Goal: Task Accomplishment & Management: Use online tool/utility

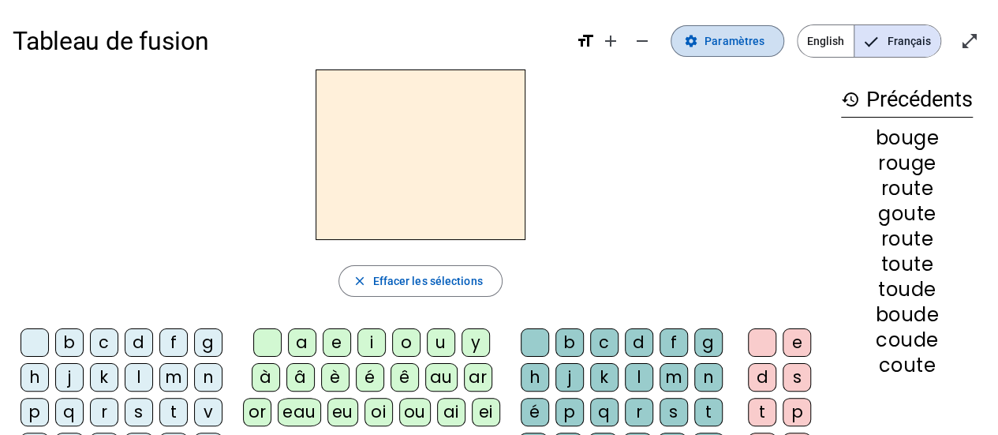
click at [732, 47] on span "Paramètres" at bounding box center [735, 41] width 60 height 19
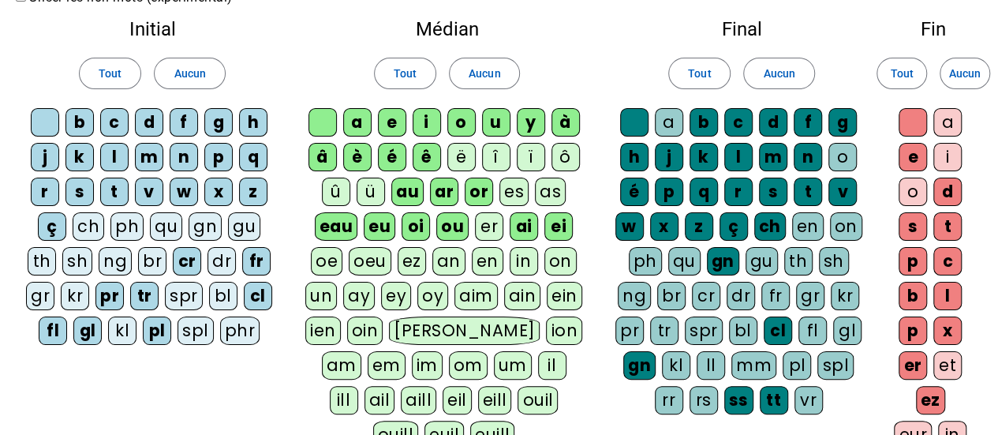
scroll to position [82, 0]
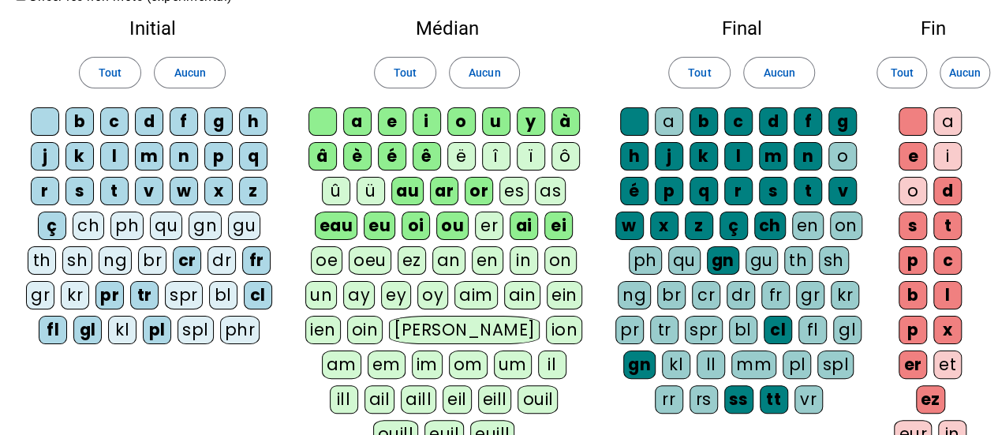
click at [125, 222] on div "ph" at bounding box center [126, 225] width 33 height 28
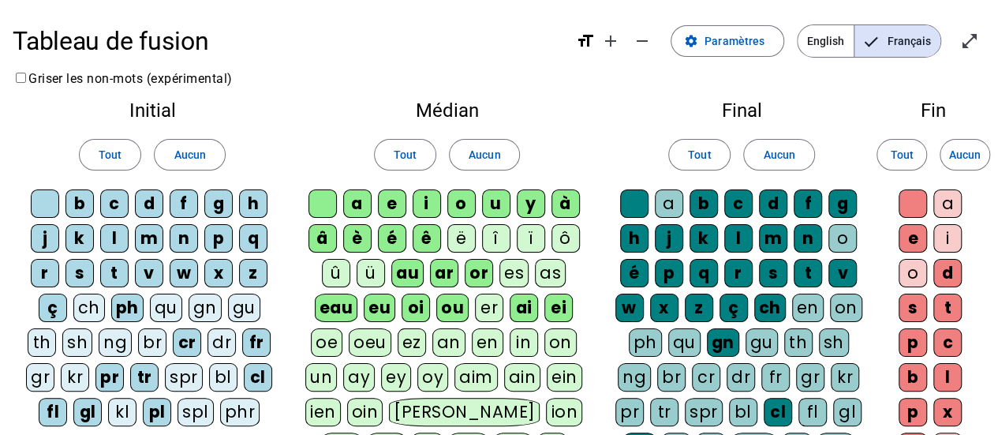
scroll to position [408, 0]
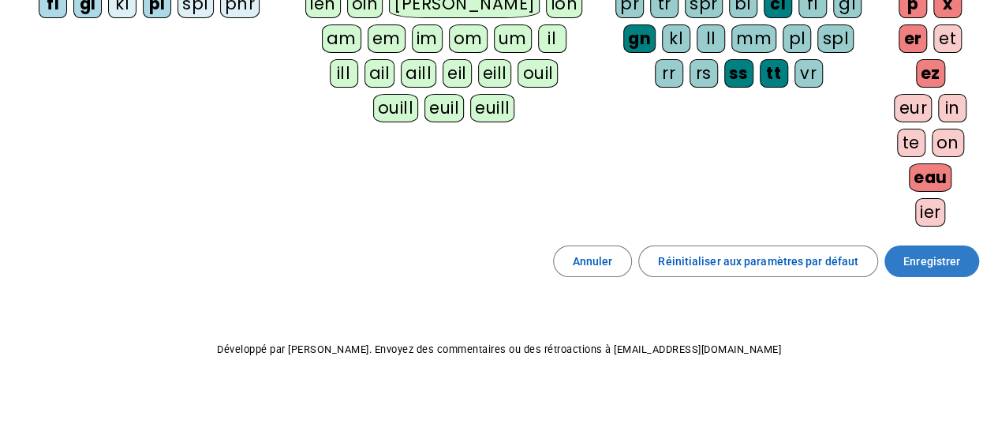
click at [936, 242] on span at bounding box center [932, 261] width 95 height 38
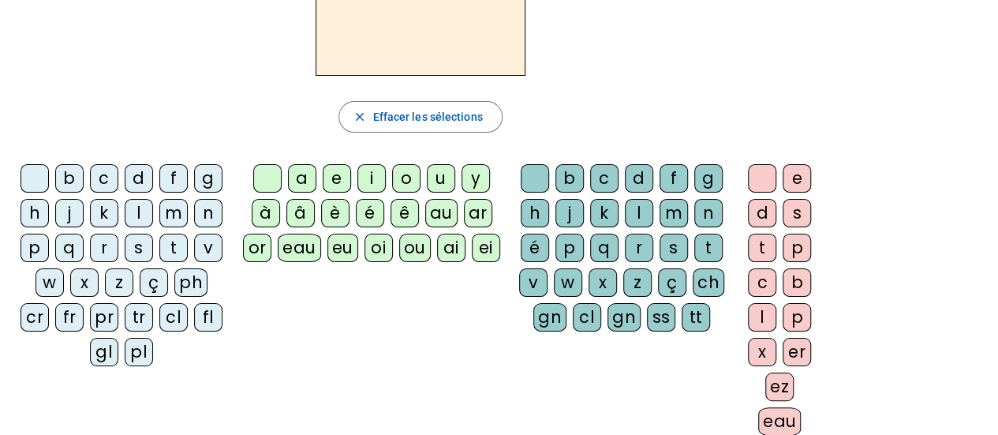
scroll to position [163, 0]
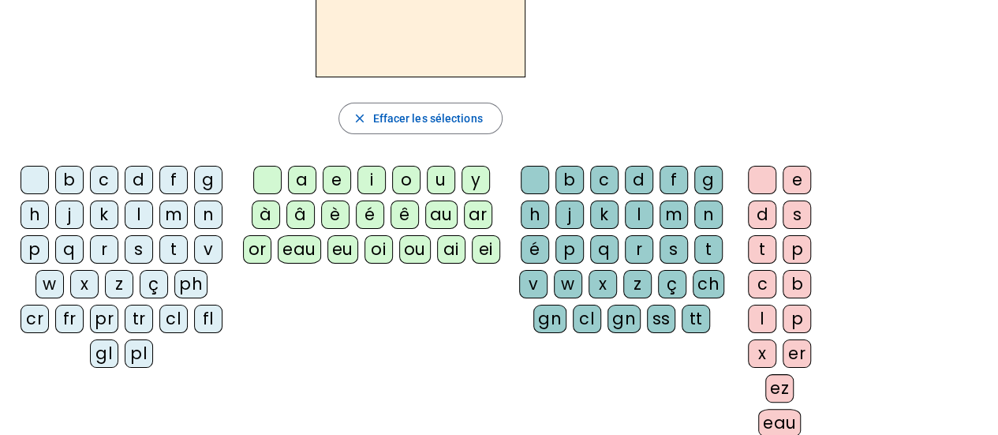
click at [174, 276] on div "ph" at bounding box center [190, 284] width 33 height 28
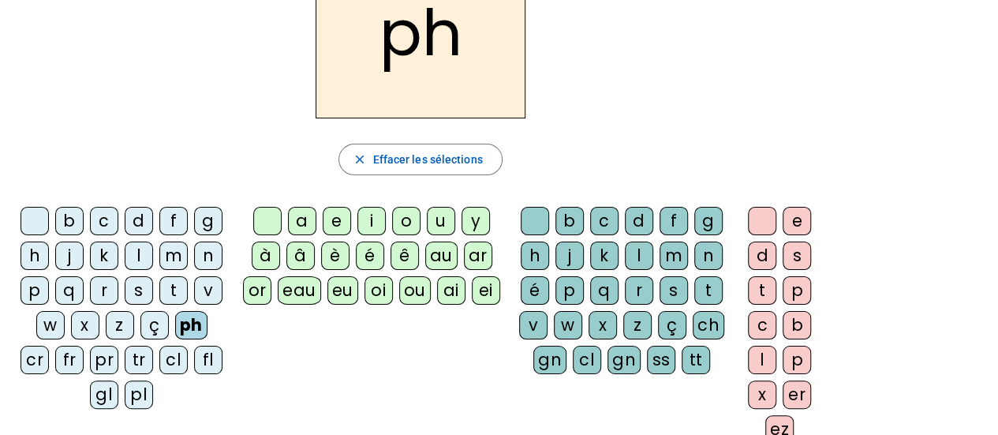
scroll to position [120, 0]
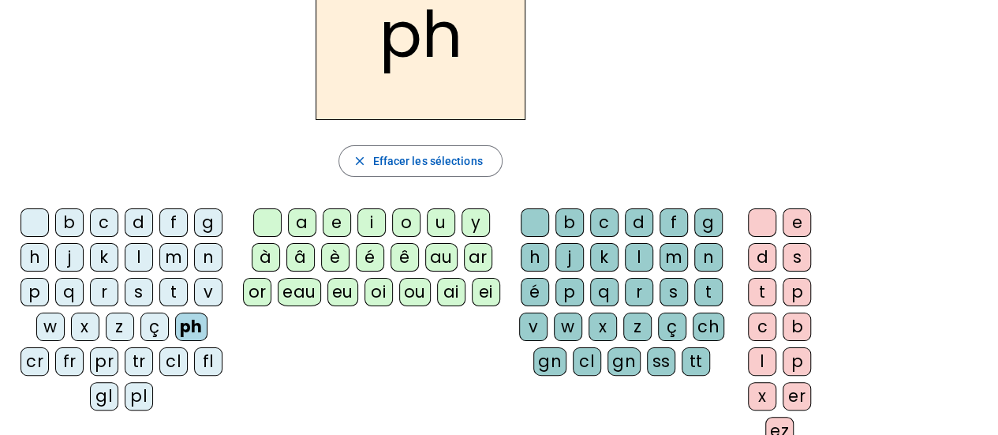
click at [402, 210] on div "o" at bounding box center [406, 222] width 28 height 28
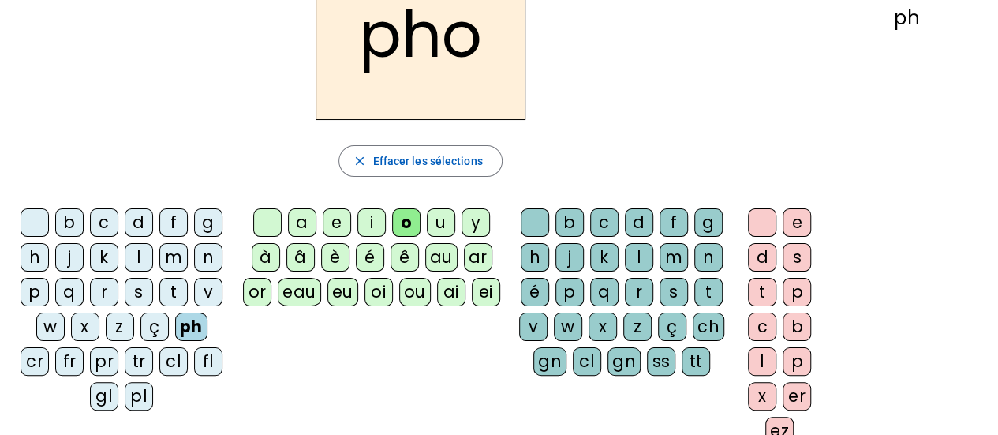
click at [631, 279] on div "r" at bounding box center [639, 292] width 28 height 28
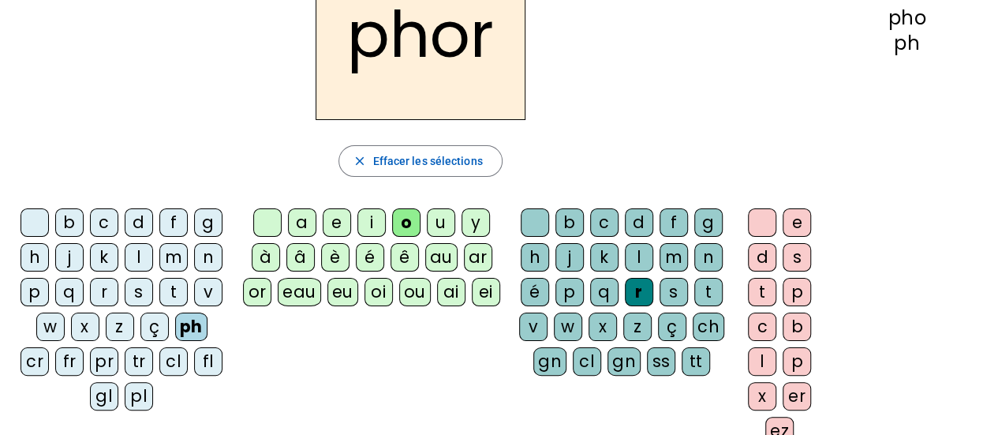
click at [802, 208] on div "e" at bounding box center [797, 222] width 28 height 28
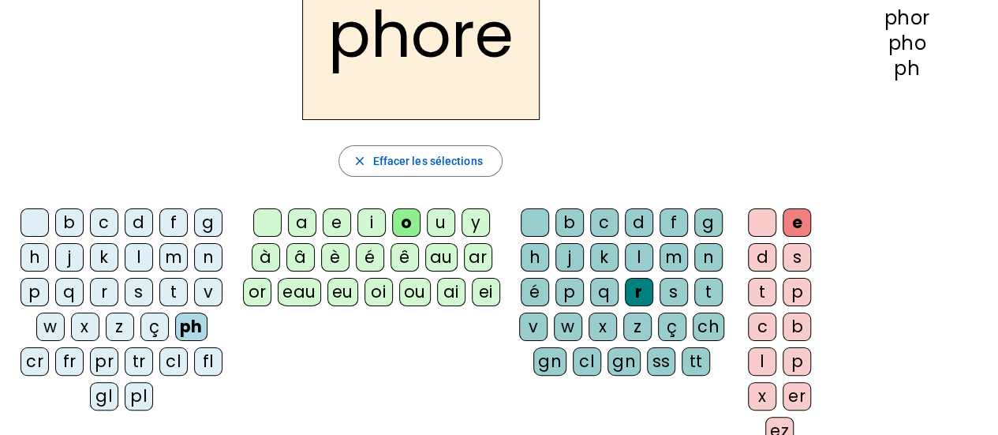
click at [306, 211] on div "a" at bounding box center [302, 222] width 28 height 28
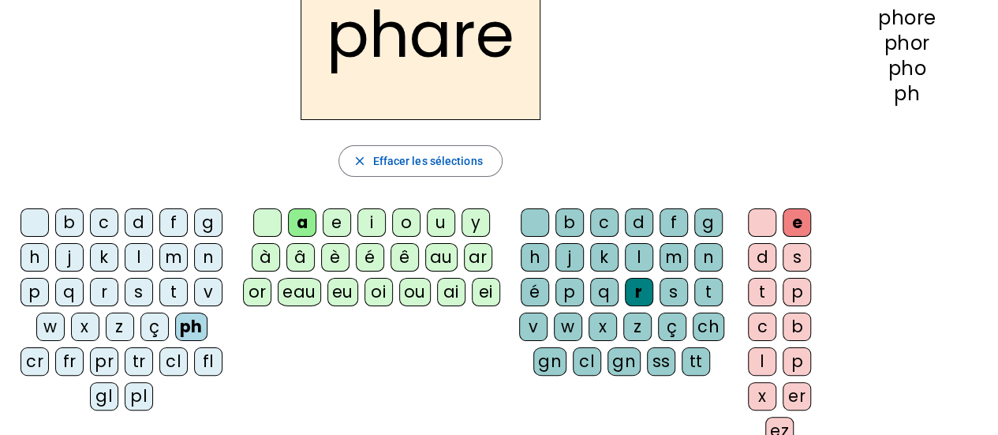
click at [670, 278] on div "s" at bounding box center [674, 292] width 28 height 28
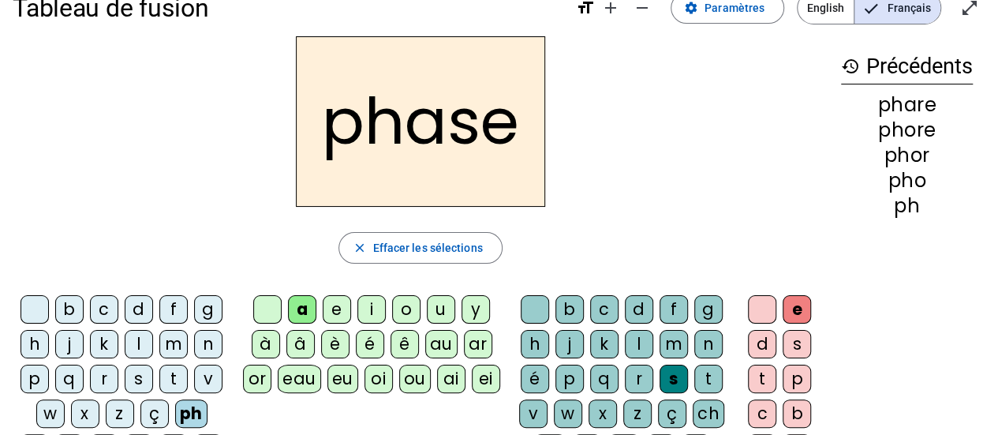
scroll to position [0, 0]
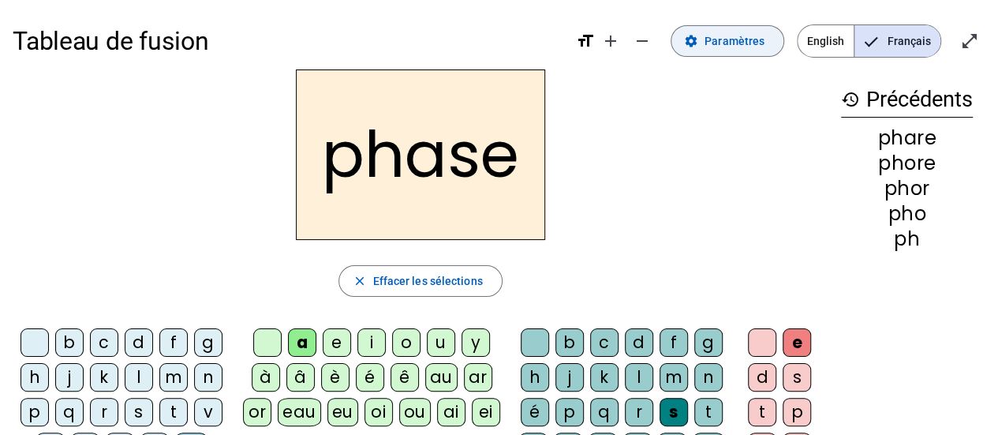
click at [698, 43] on mat-icon "settings" at bounding box center [691, 41] width 14 height 14
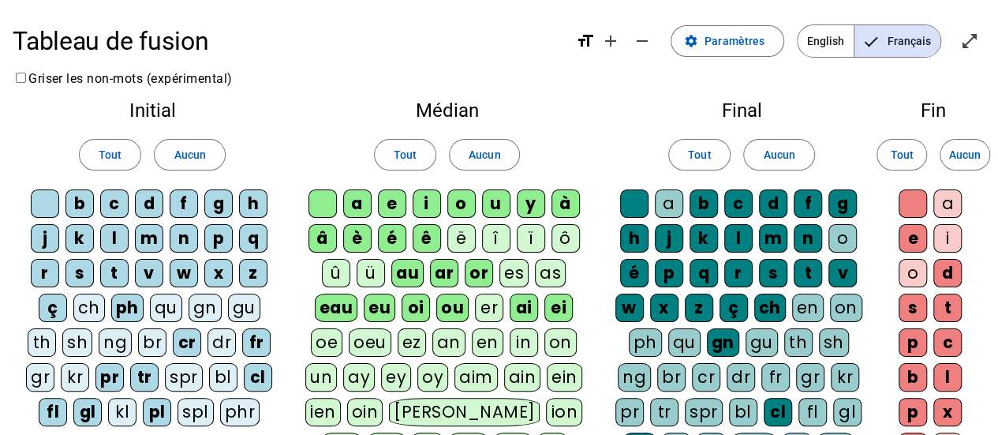
click at [236, 405] on div "phr" at bounding box center [240, 412] width 40 height 28
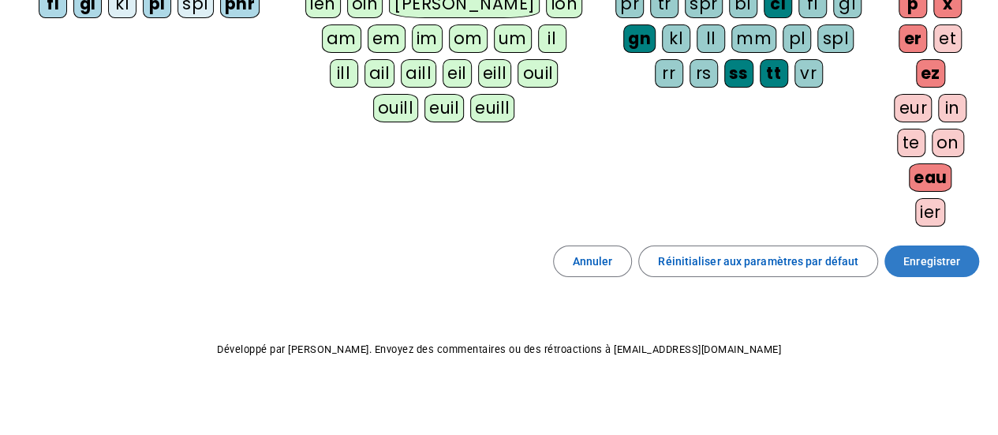
click at [946, 260] on span "Enregistrer" at bounding box center [932, 261] width 57 height 19
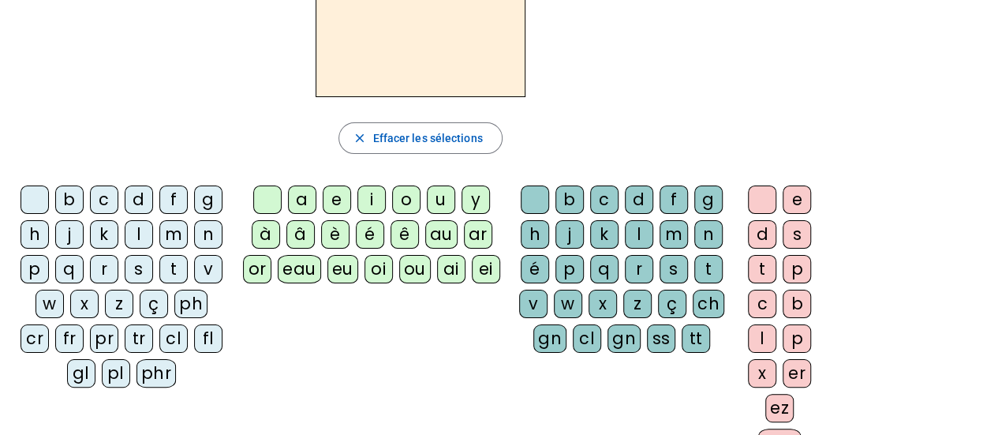
scroll to position [144, 0]
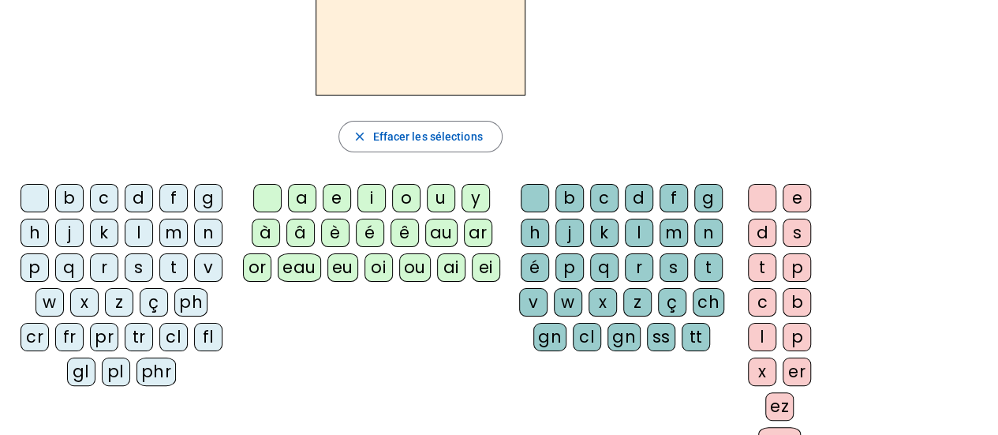
click at [176, 304] on div "ph" at bounding box center [190, 302] width 33 height 28
click at [303, 196] on div "a" at bounding box center [302, 198] width 28 height 28
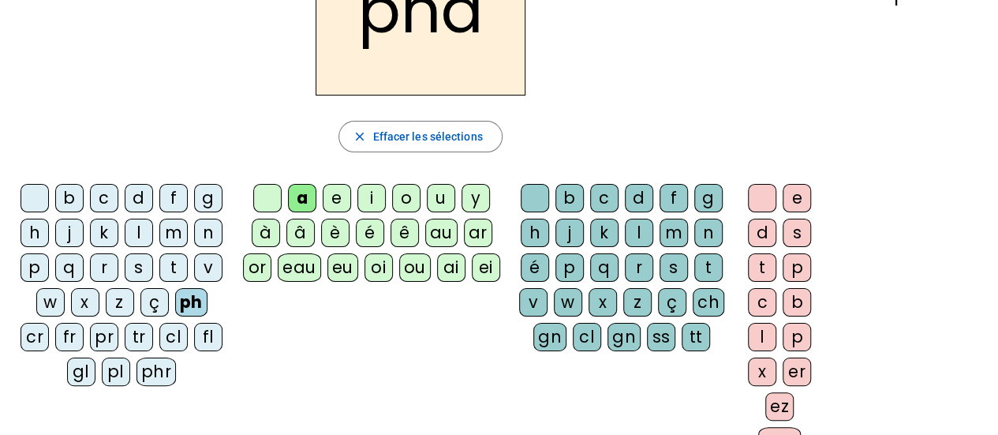
click at [672, 271] on div "s" at bounding box center [674, 267] width 28 height 28
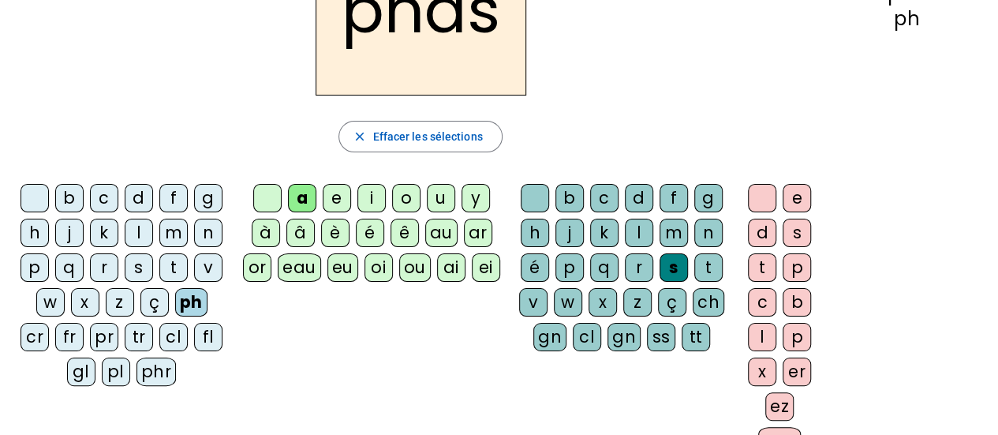
click at [788, 193] on div "e" at bounding box center [797, 198] width 28 height 28
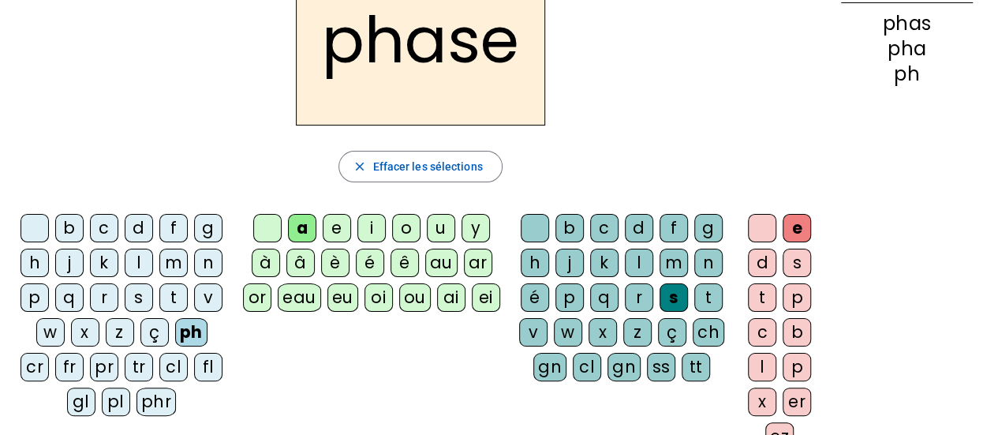
scroll to position [112, 0]
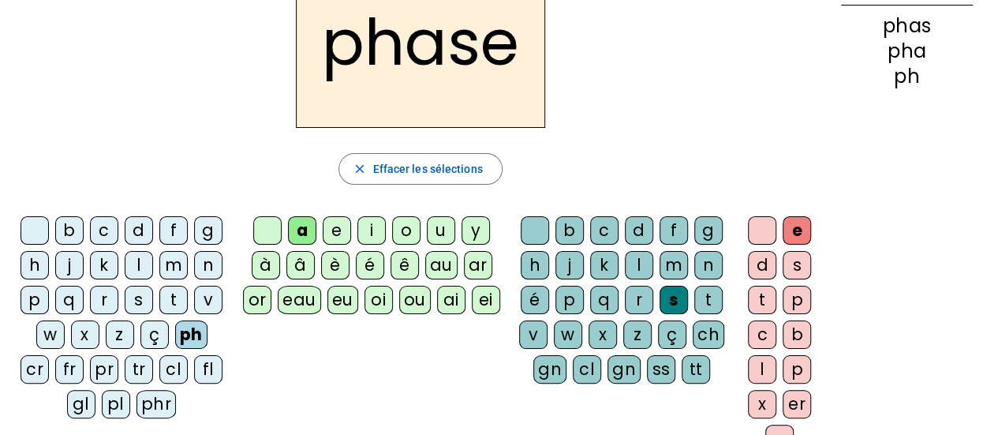
click at [139, 402] on div "phr" at bounding box center [157, 404] width 40 height 28
